Goal: Task Accomplishment & Management: Use online tool/utility

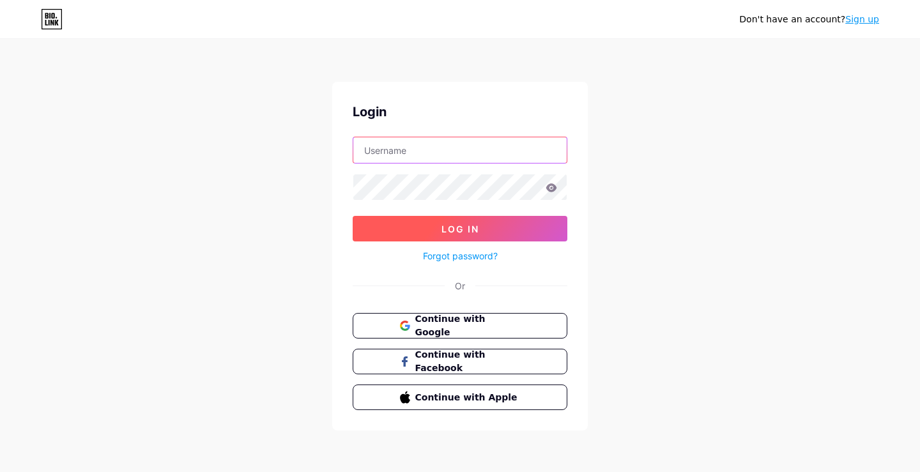
type input "[EMAIL_ADDRESS][DOMAIN_NAME]"
click at [444, 229] on span "Log In" at bounding box center [460, 229] width 38 height 11
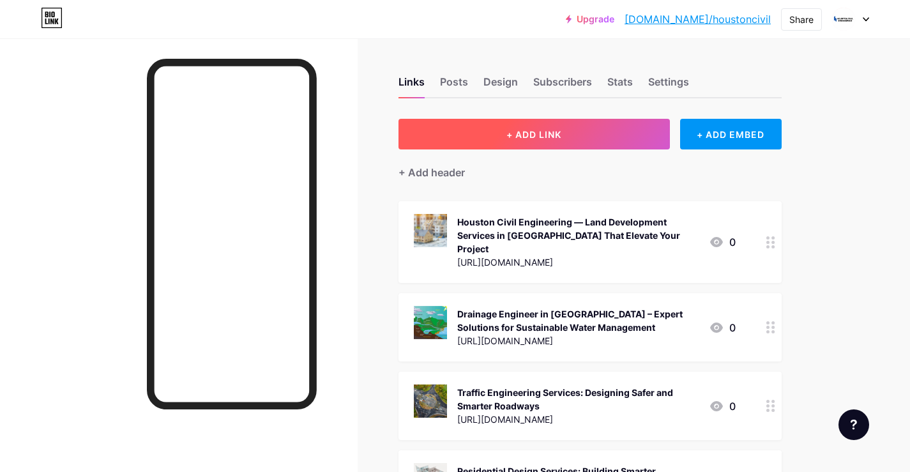
click at [521, 137] on span "+ ADD LINK" at bounding box center [534, 134] width 55 height 11
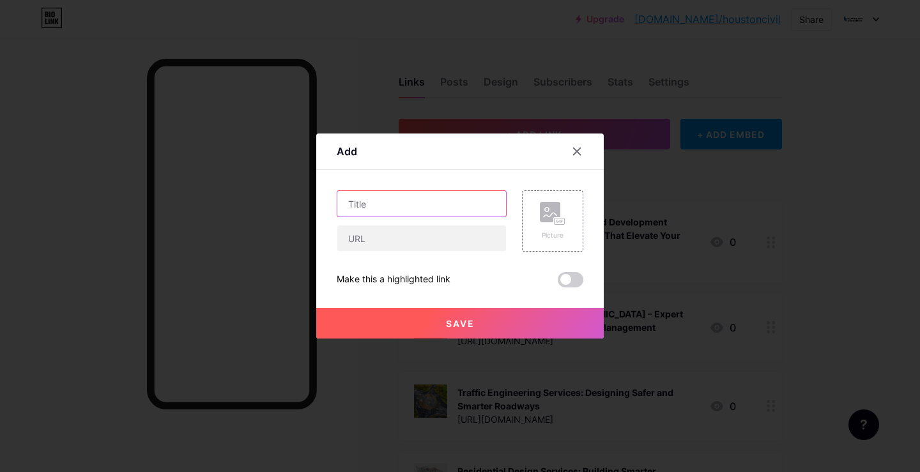
click at [417, 204] on input "text" at bounding box center [421, 204] width 169 height 26
paste input "Optimizing Urban Growth with Expert Traffic Engineering Services"
type input "Optimizing Urban Growth with Expert Traffic Engineering Services"
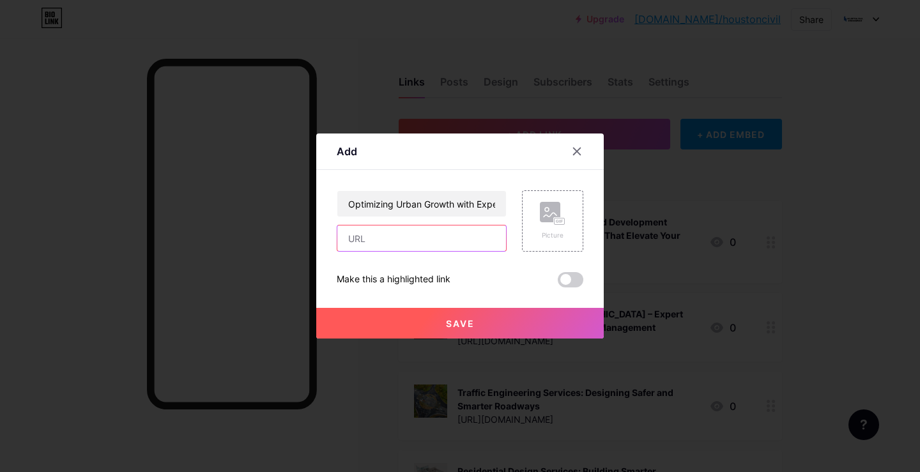
drag, startPoint x: 394, startPoint y: 248, endPoint x: 392, endPoint y: 241, distance: 7.5
click at [393, 248] on input "text" at bounding box center [421, 238] width 169 height 26
paste input "[URL][DOMAIN_NAME]"
type input "[URL][DOMAIN_NAME]"
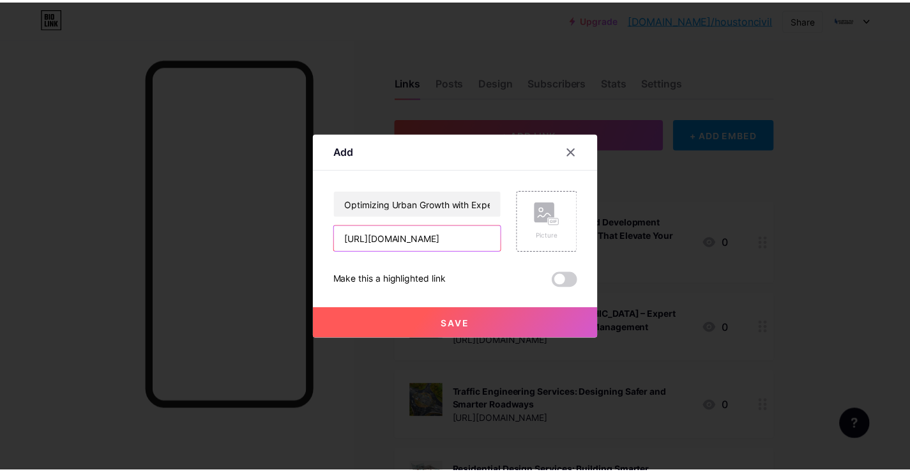
scroll to position [0, 0]
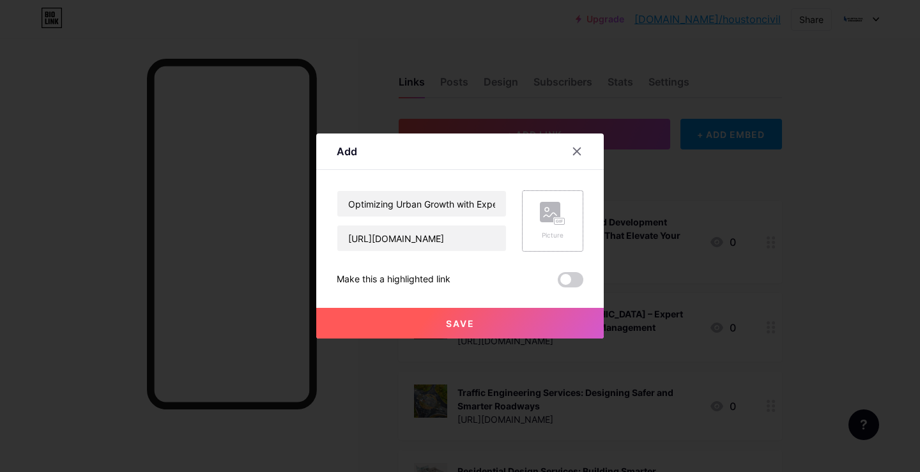
click at [556, 234] on div "Picture" at bounding box center [553, 236] width 26 height 10
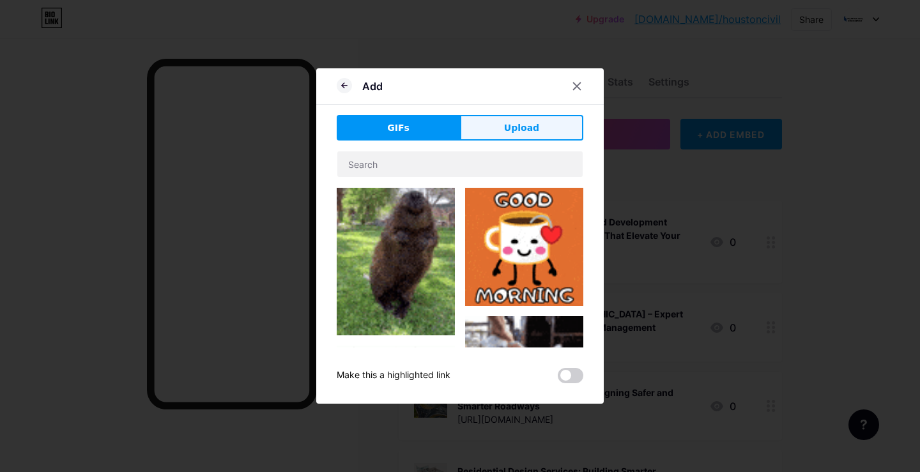
click at [541, 128] on button "Upload" at bounding box center [521, 128] width 123 height 26
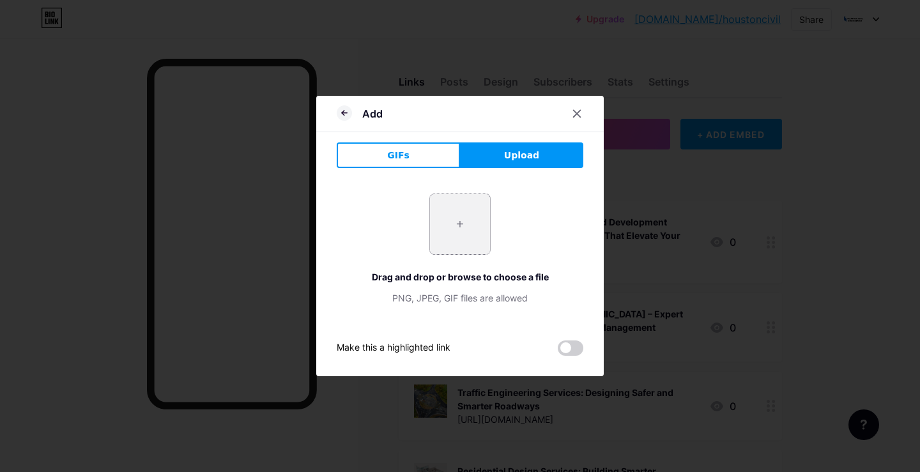
click at [466, 232] on input "file" at bounding box center [460, 224] width 60 height 60
type input "C:\fakepath\Intersection-Design3 (5).jpg"
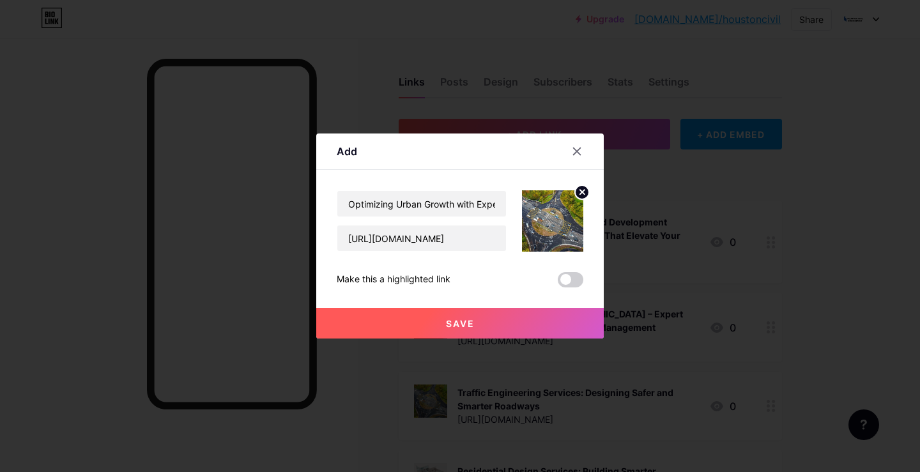
click at [489, 321] on button "Save" at bounding box center [459, 323] width 287 height 31
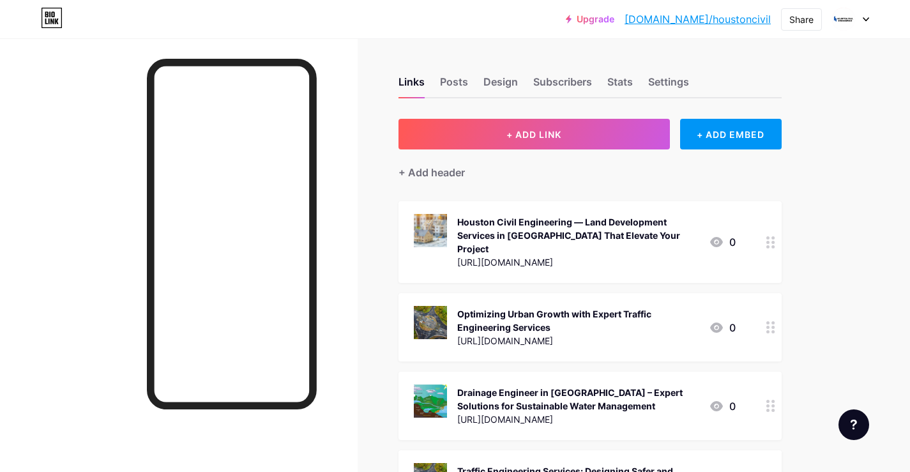
click at [704, 19] on link "[DOMAIN_NAME]/houstoncivil" at bounding box center [698, 18] width 146 height 15
